Goal: Find specific page/section: Find specific page/section

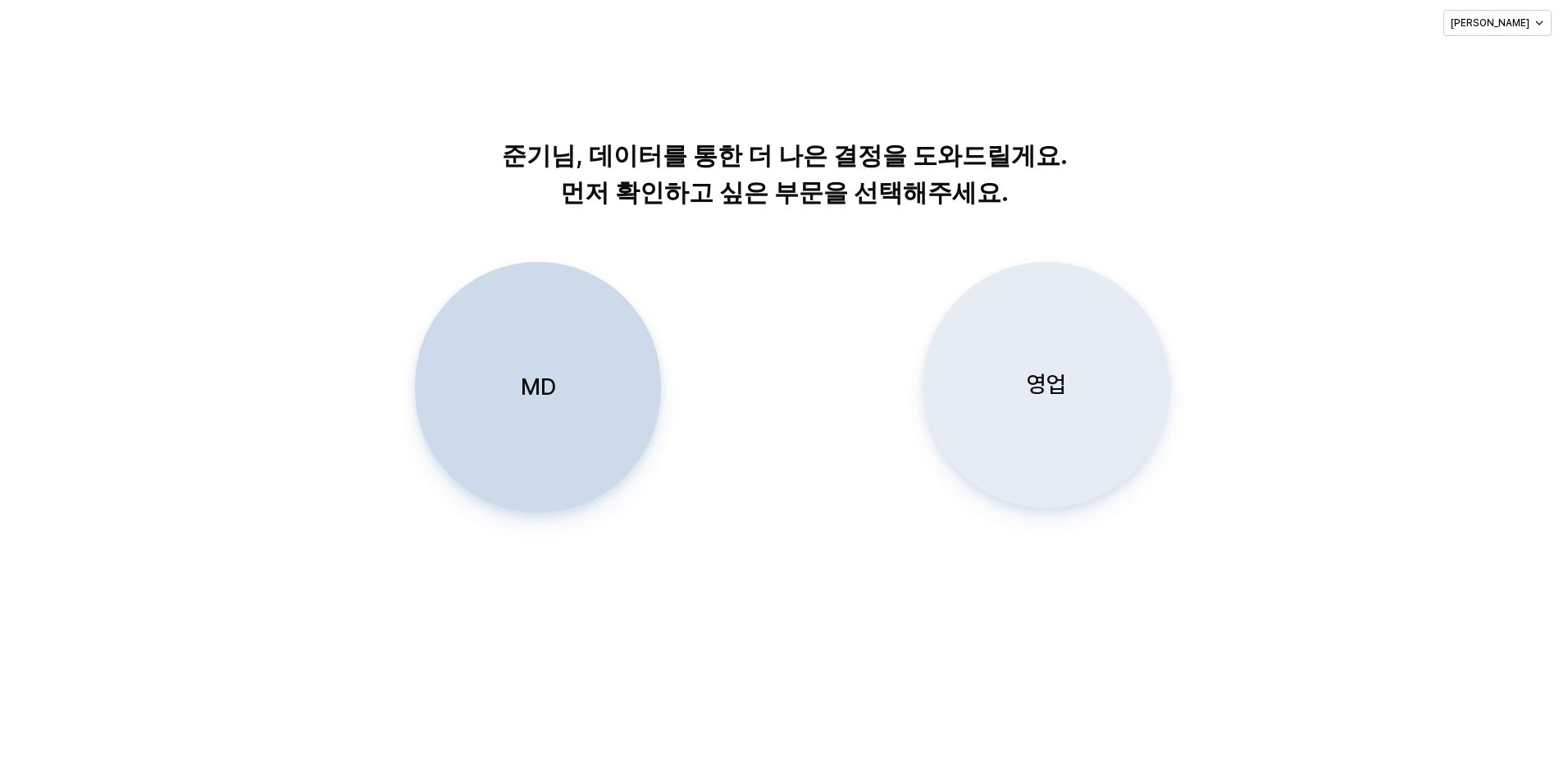
click at [1028, 396] on p "영업" at bounding box center [1046, 384] width 39 height 30
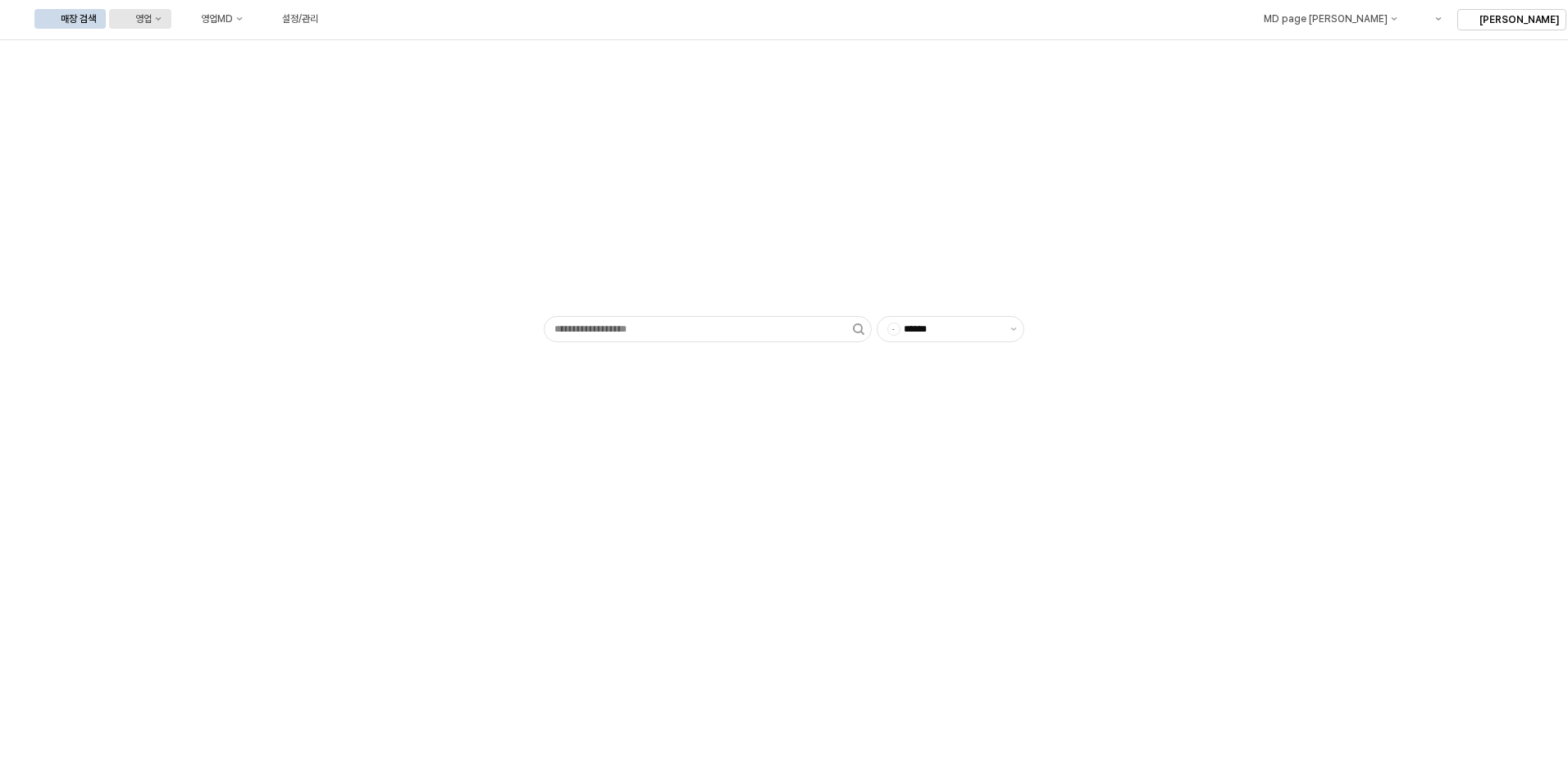
click at [152, 15] on div "영업" at bounding box center [143, 18] width 16 height 11
click at [328, 70] on div "매장상세 현황" at bounding box center [323, 76] width 87 height 13
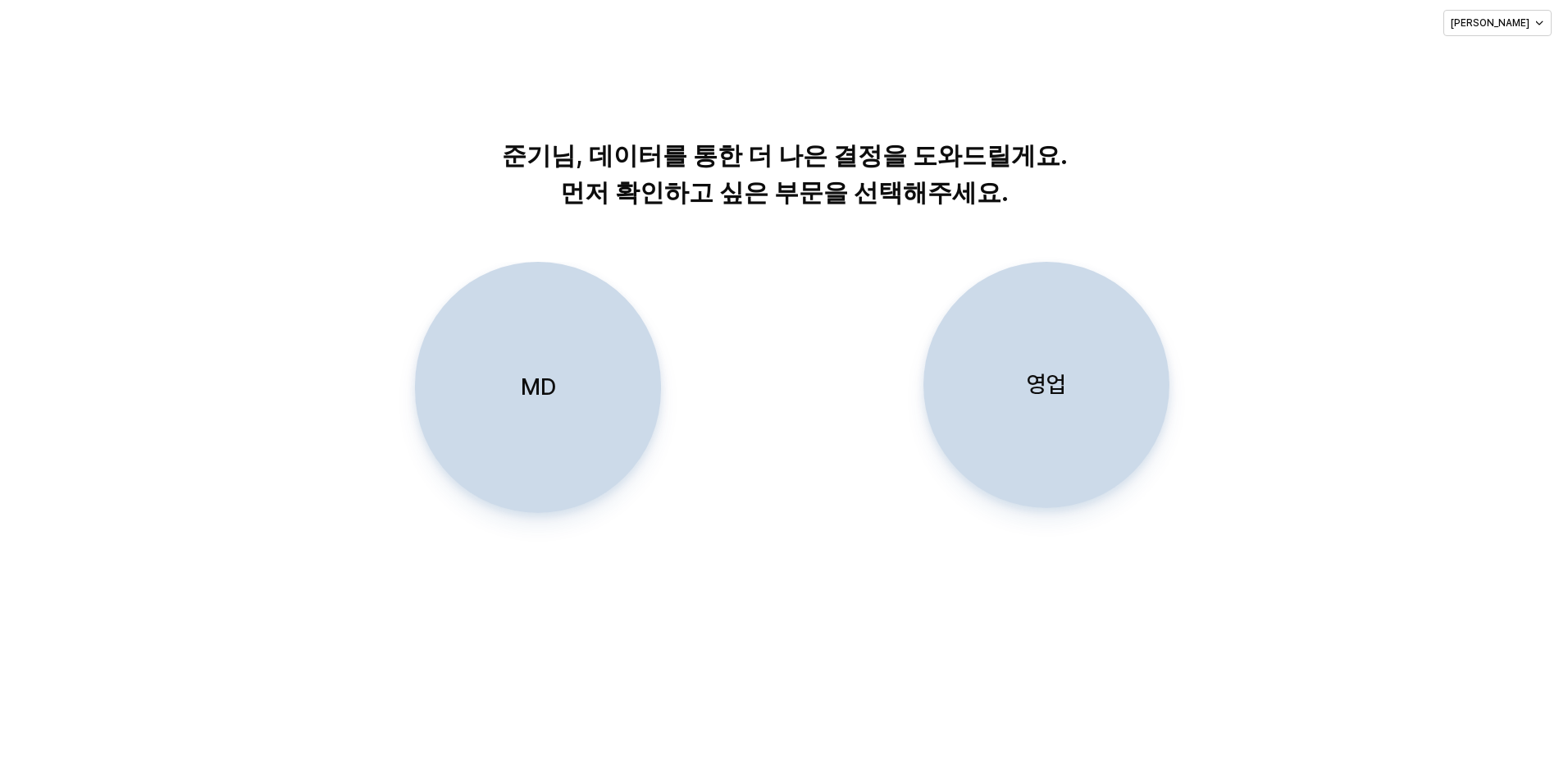
click at [996, 387] on div "영업" at bounding box center [1046, 385] width 232 height 245
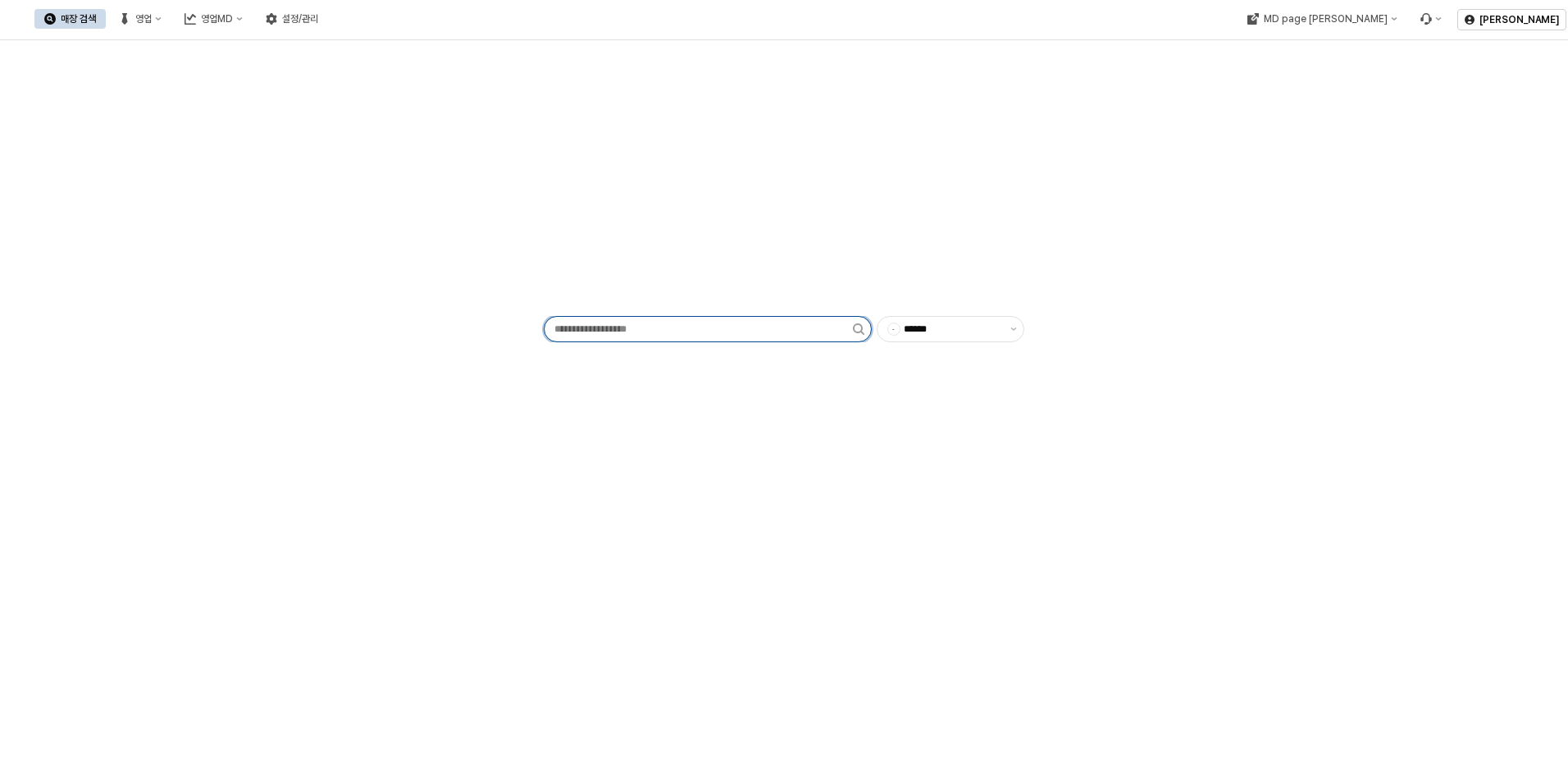
click at [659, 332] on input "App Frame" at bounding box center [699, 329] width 308 height 24
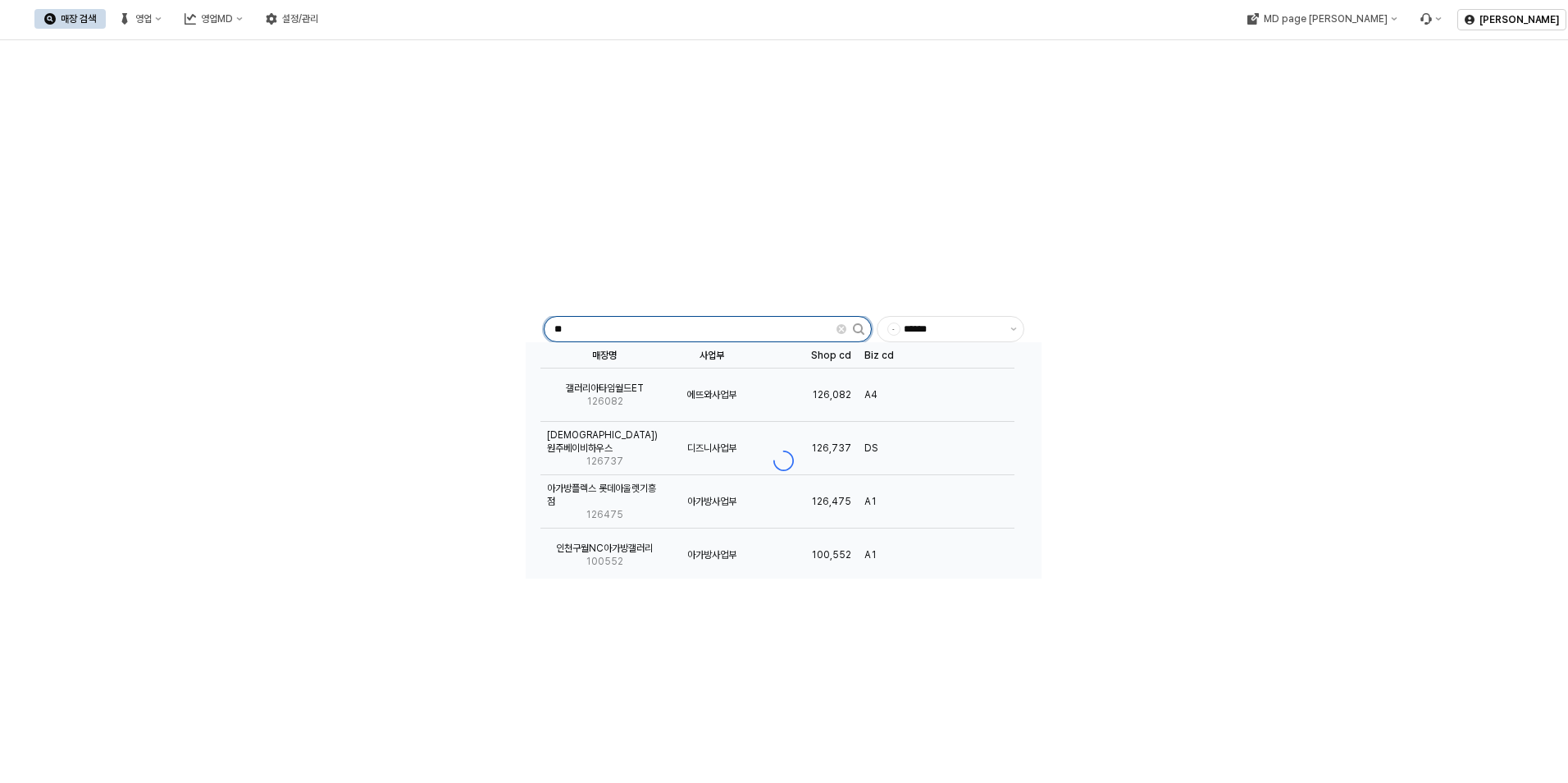
type input "*"
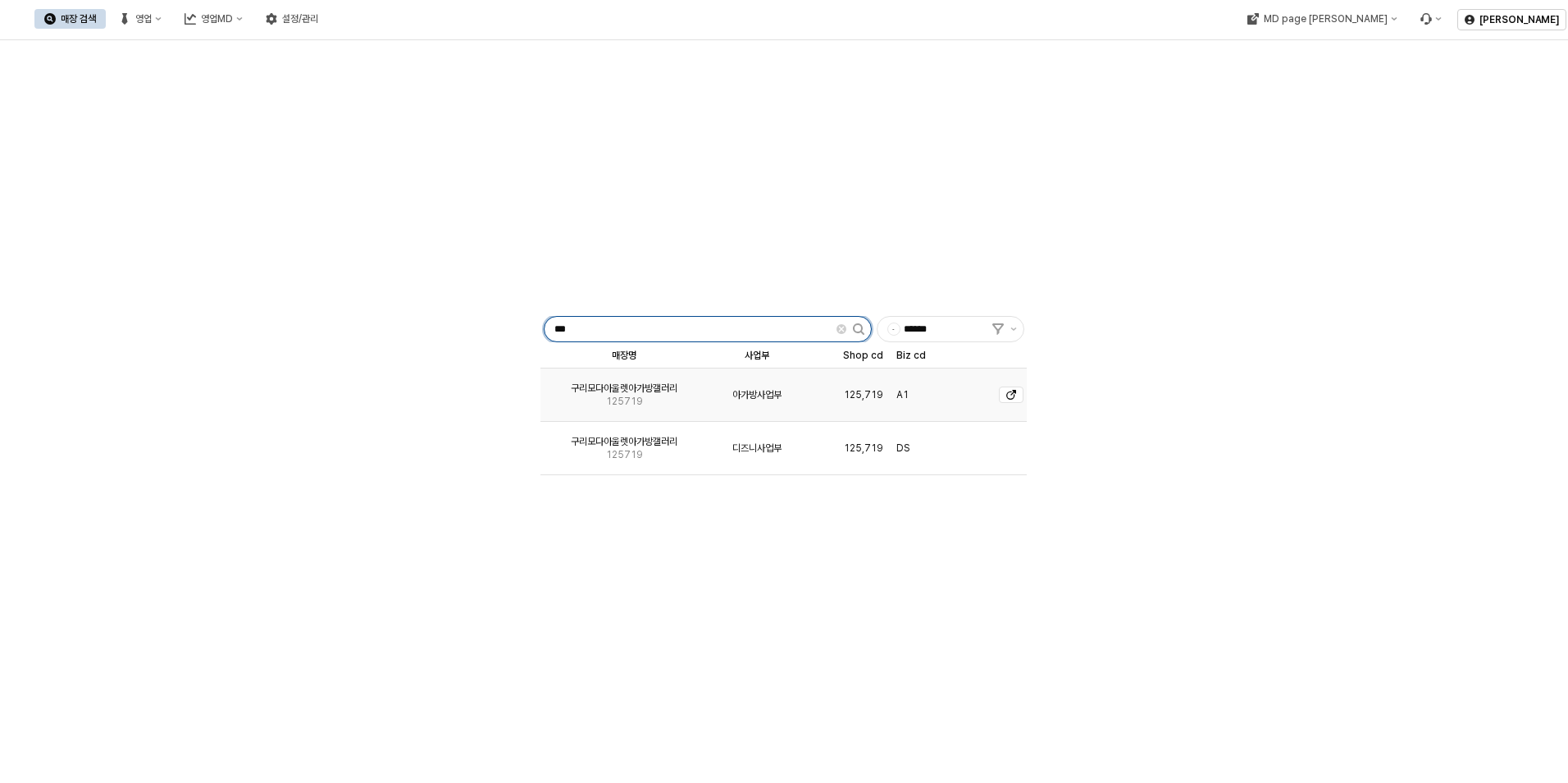
type input "***"
click at [625, 398] on span "125719" at bounding box center [625, 401] width 37 height 13
click at [640, 396] on span "125719" at bounding box center [625, 401] width 37 height 13
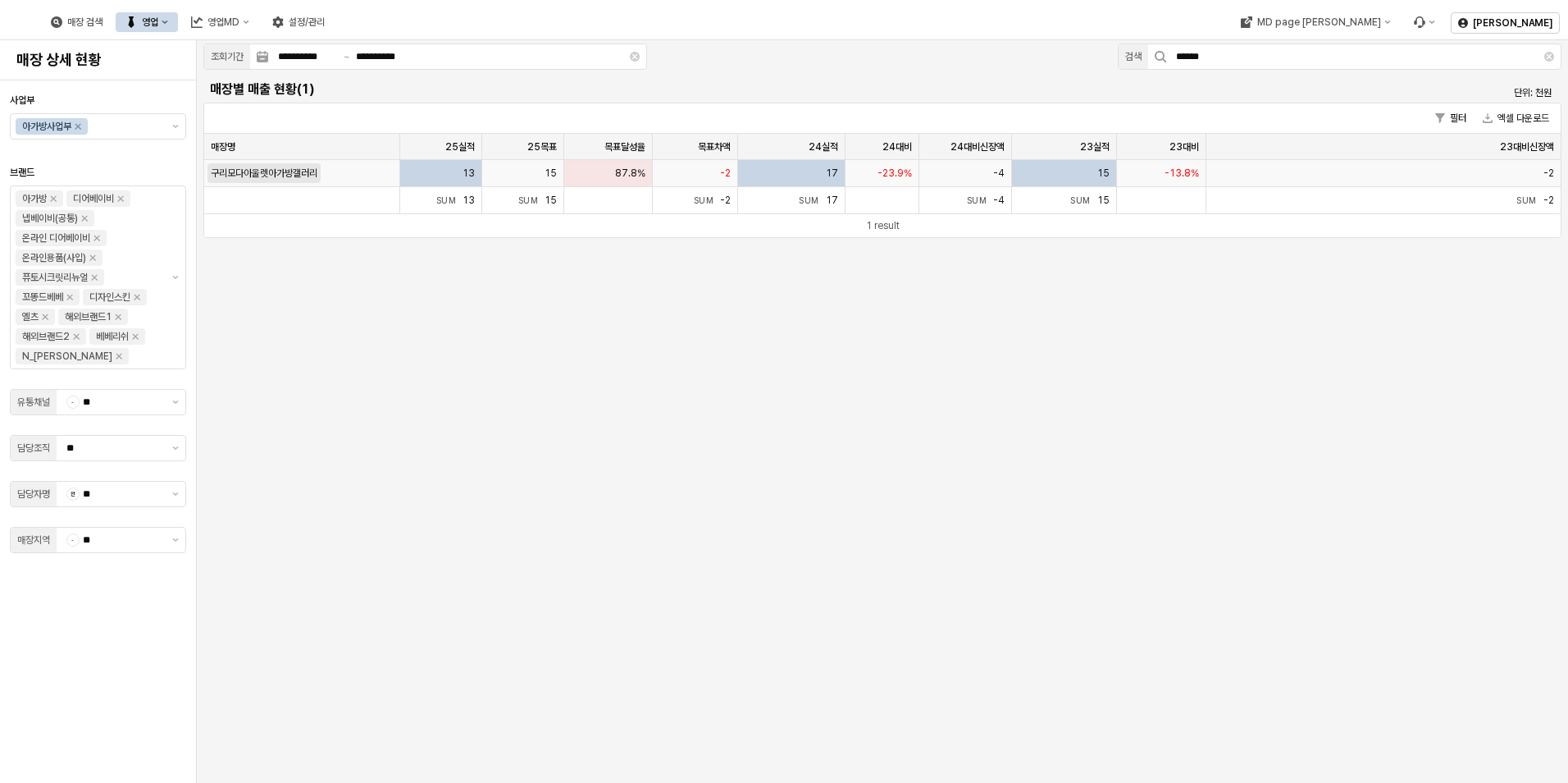
click at [295, 170] on span "구리모다아울렛아가방갤러리" at bounding box center [264, 173] width 107 height 13
click at [179, 122] on button "제안 사항 표시" at bounding box center [175, 126] width 20 height 24
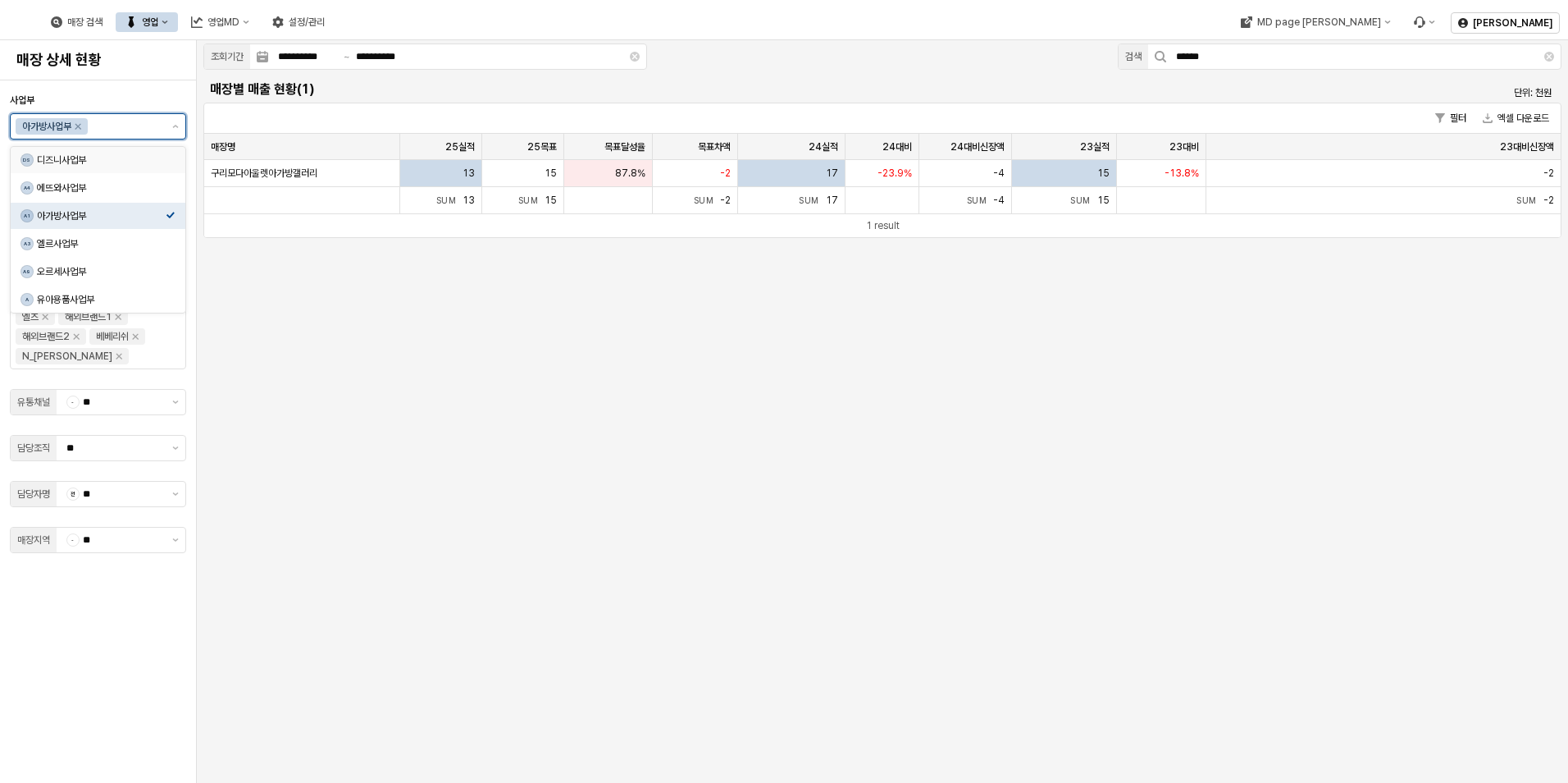
click at [158, 158] on div "디즈니사업부" at bounding box center [102, 160] width 128 height 13
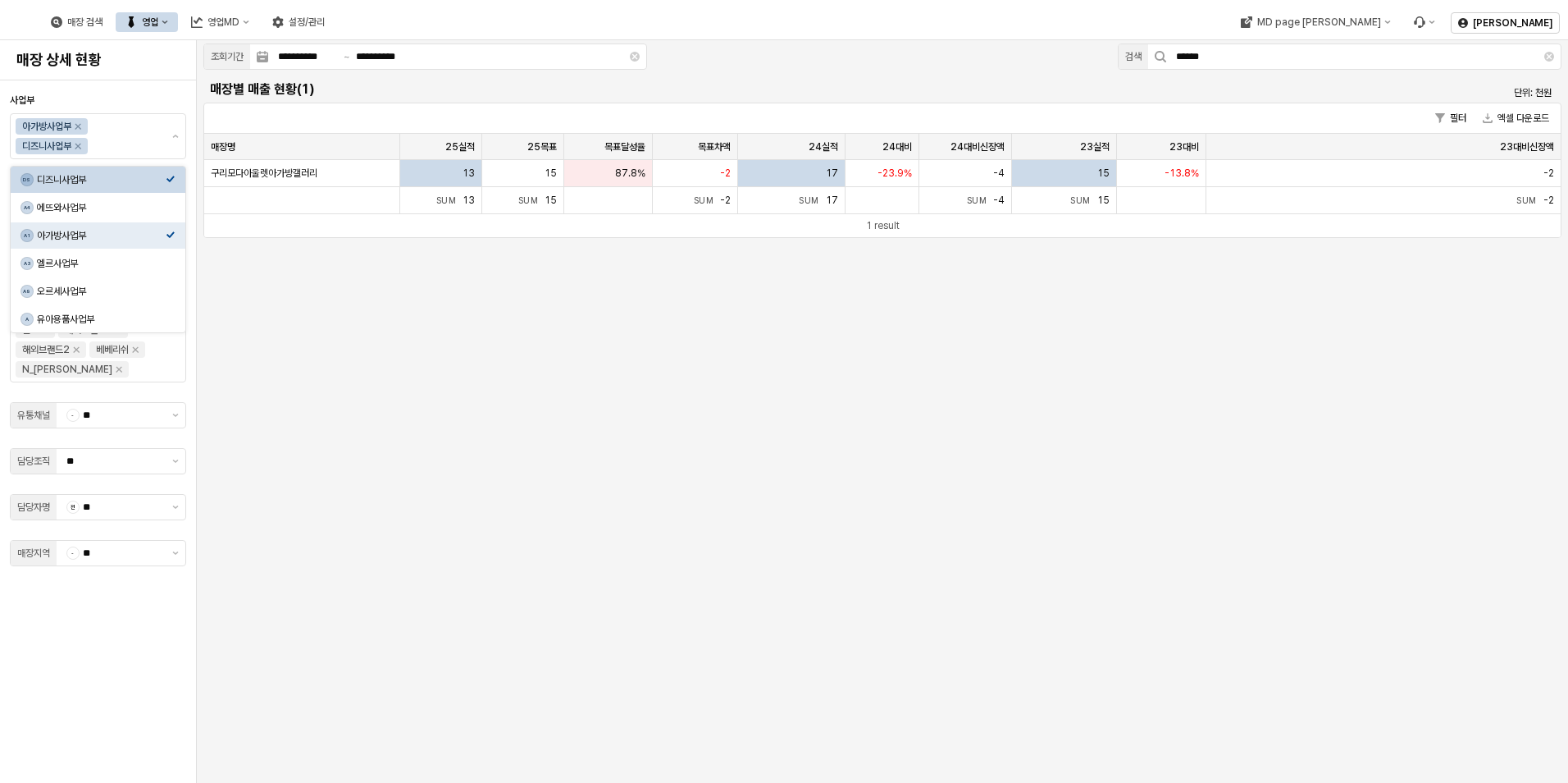
click at [338, 310] on div "**********" at bounding box center [882, 411] width 1372 height 743
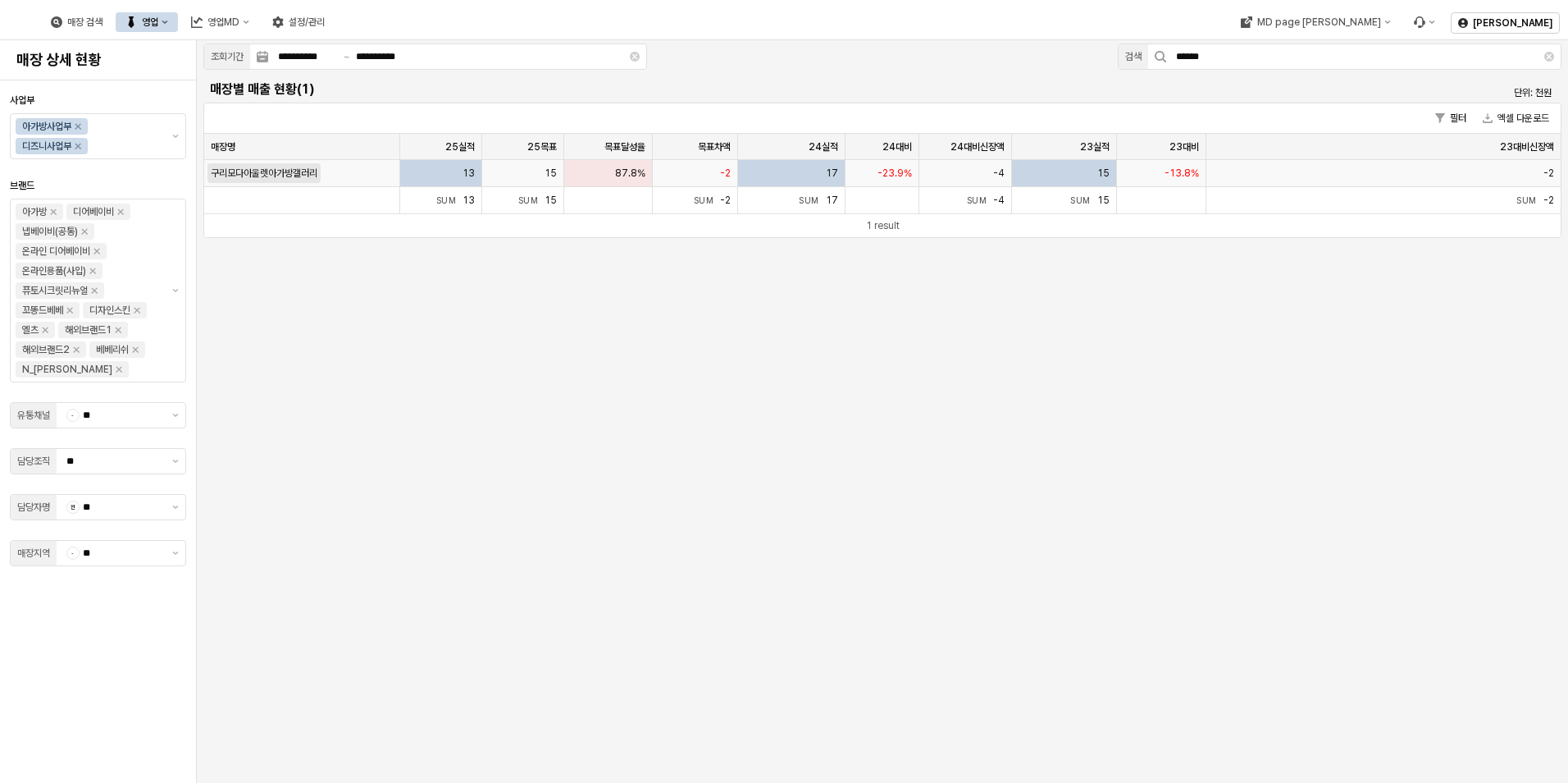
click at [292, 173] on span "구리모다아울렛아가방갤러리" at bounding box center [264, 173] width 107 height 13
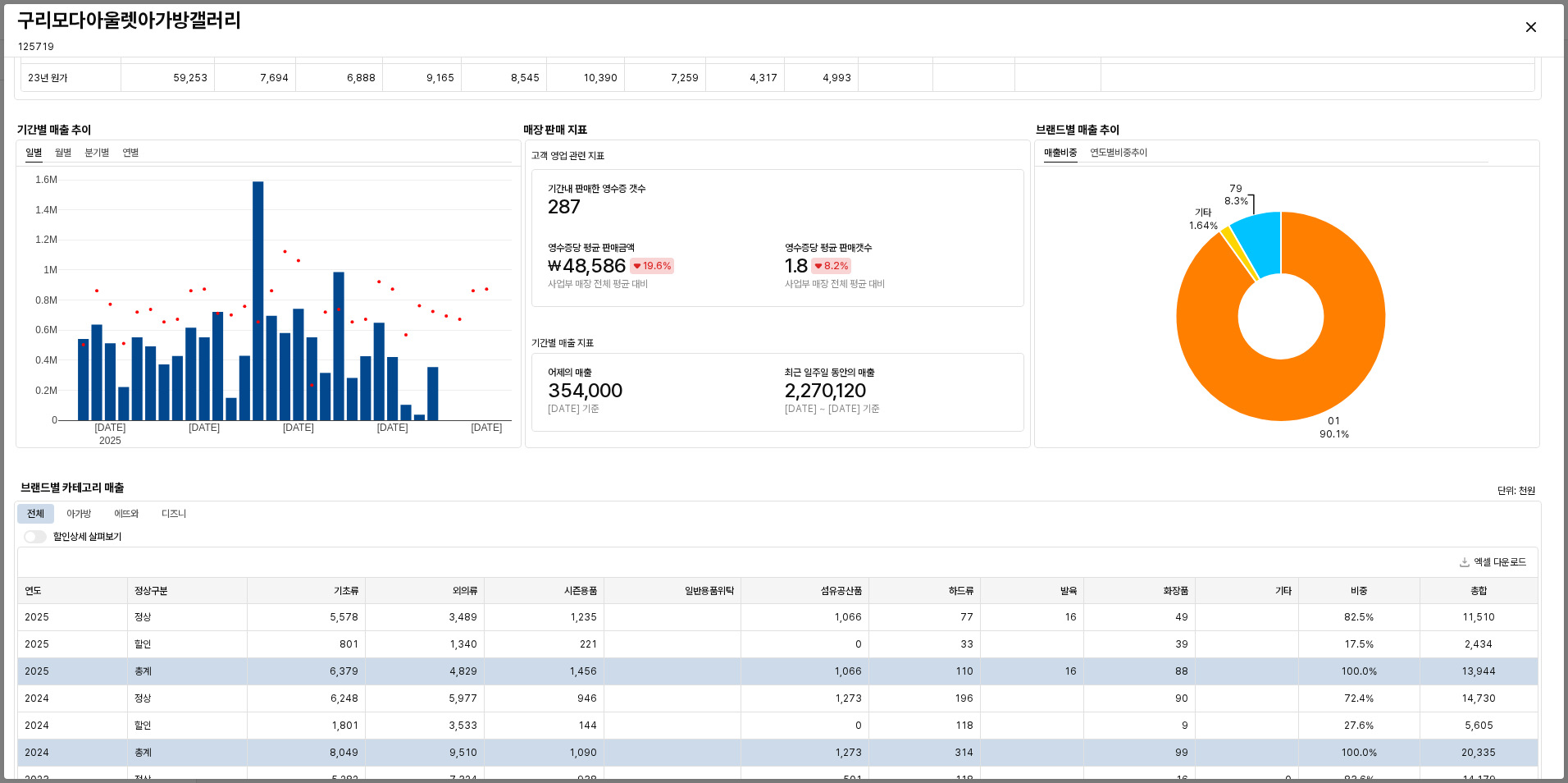
scroll to position [903, 0]
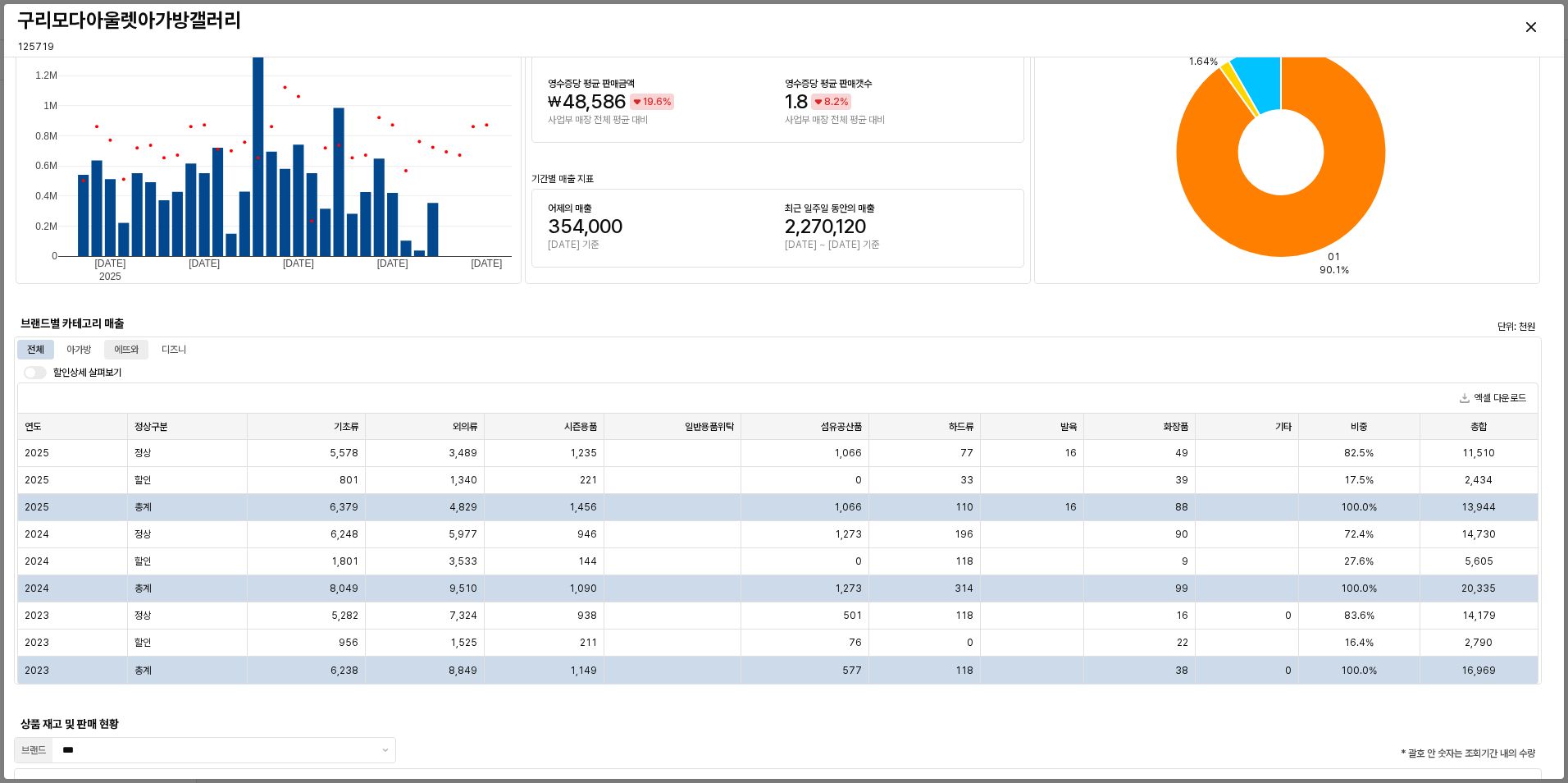
click at [119, 348] on div "에뜨와" at bounding box center [126, 349] width 24 height 20
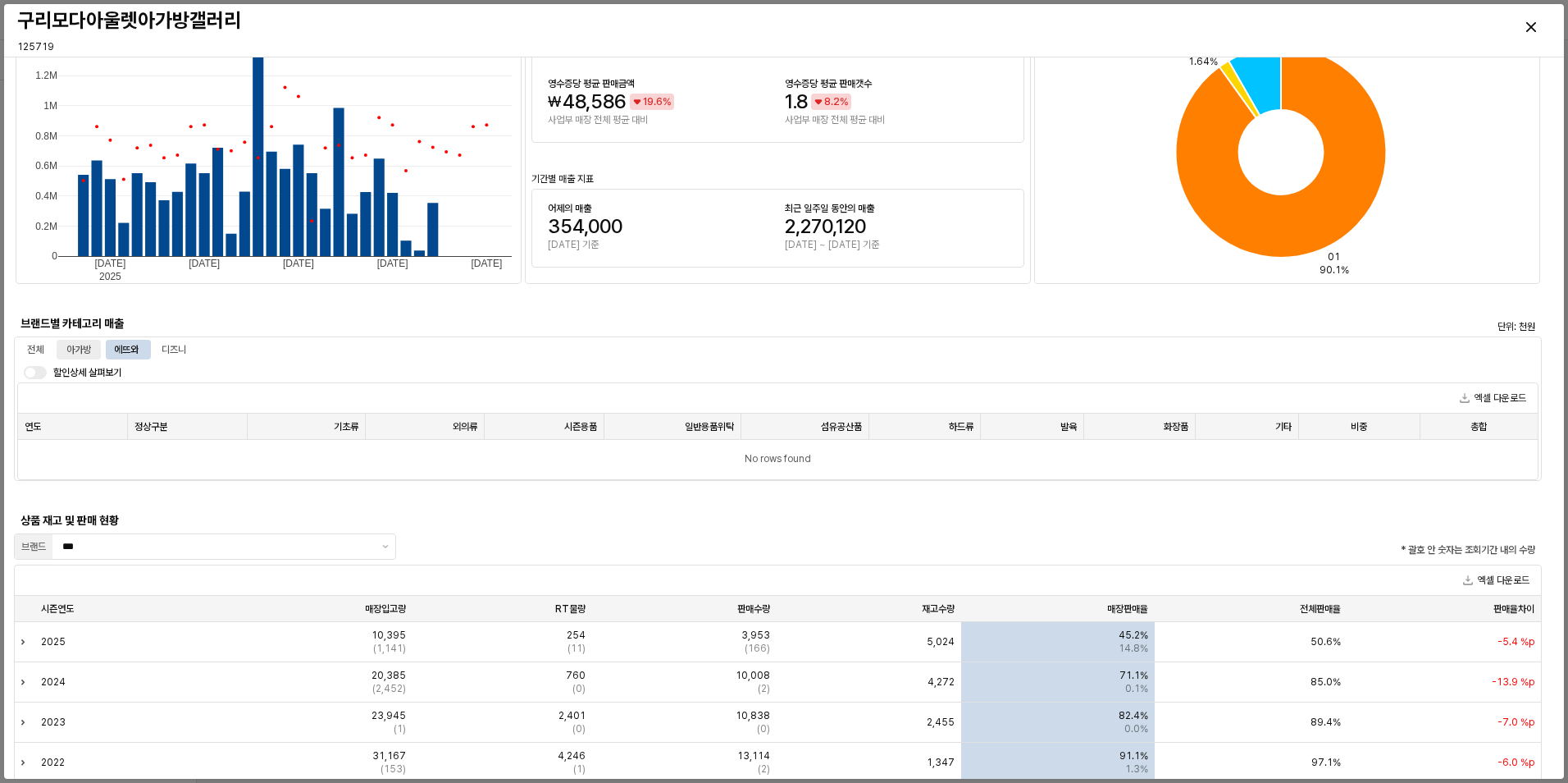
click at [93, 345] on div "아가방" at bounding box center [78, 349] width 44 height 20
